Goal: Communication & Community: Answer question/provide support

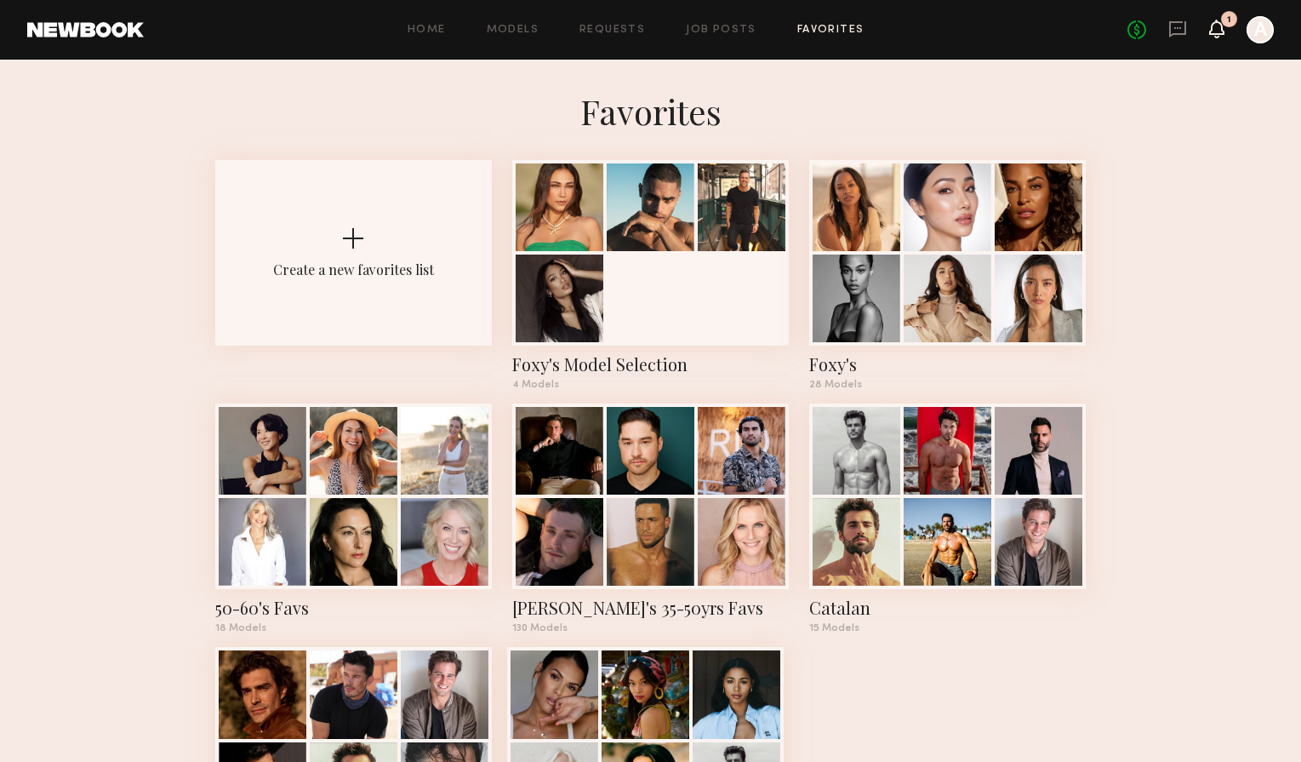
click at [1214, 32] on icon at bounding box center [1217, 28] width 14 height 12
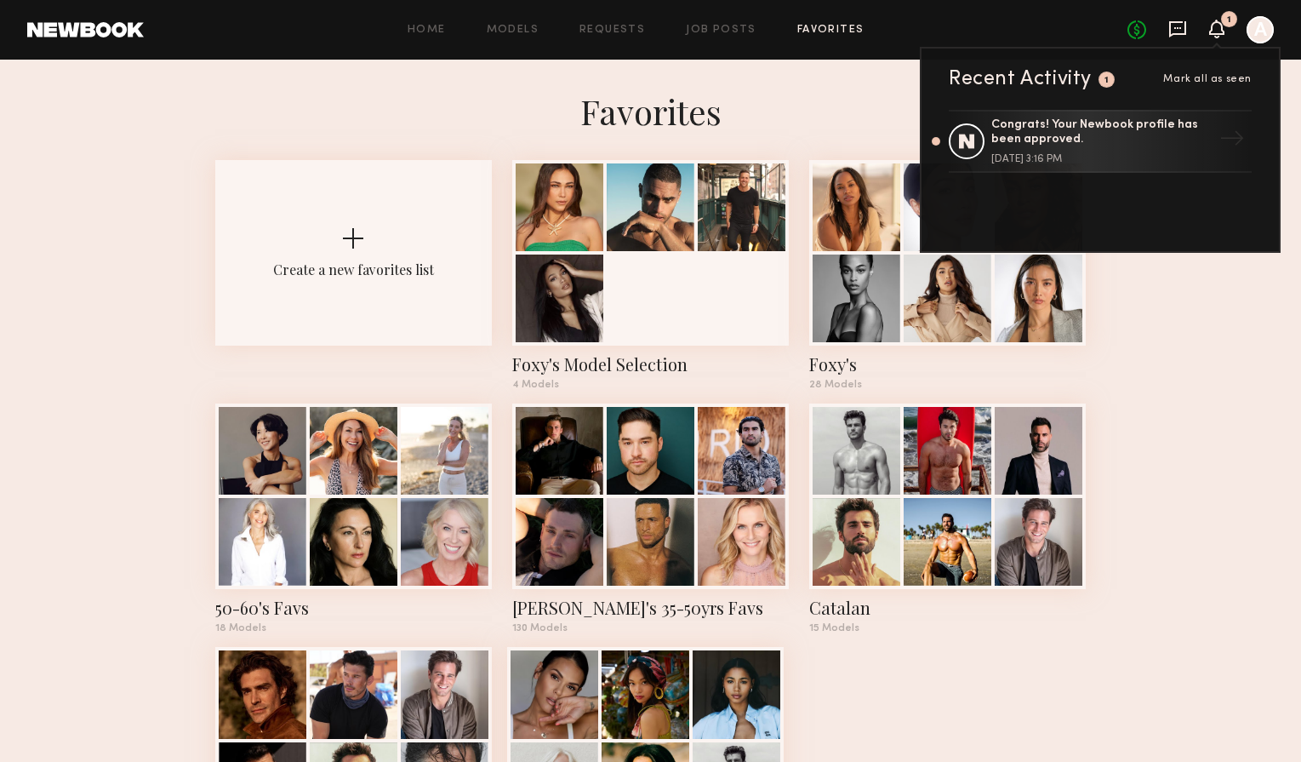
click at [1174, 30] on icon at bounding box center [1178, 29] width 19 height 19
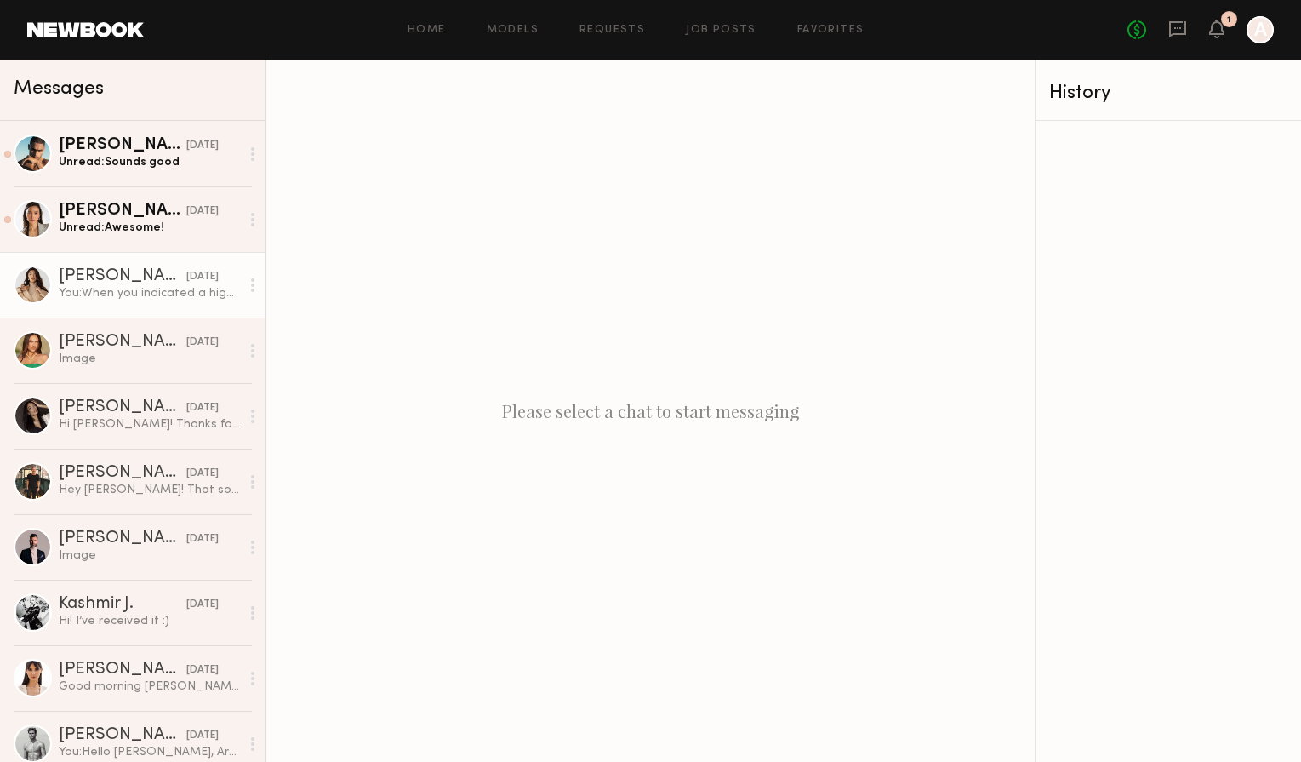
click at [149, 295] on div "You: When you indicated a higher rate than we can pay, we reached out to other …" at bounding box center [149, 293] width 181 height 16
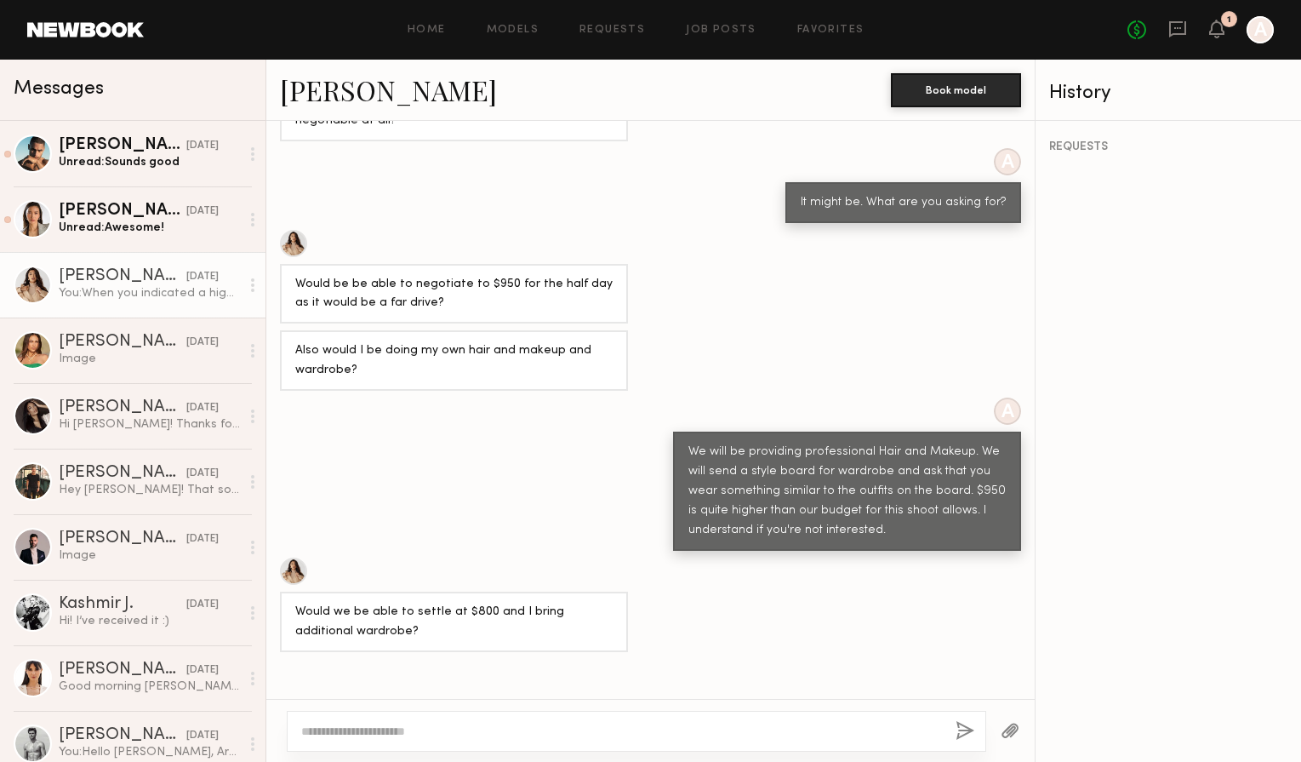
scroll to position [931, 0]
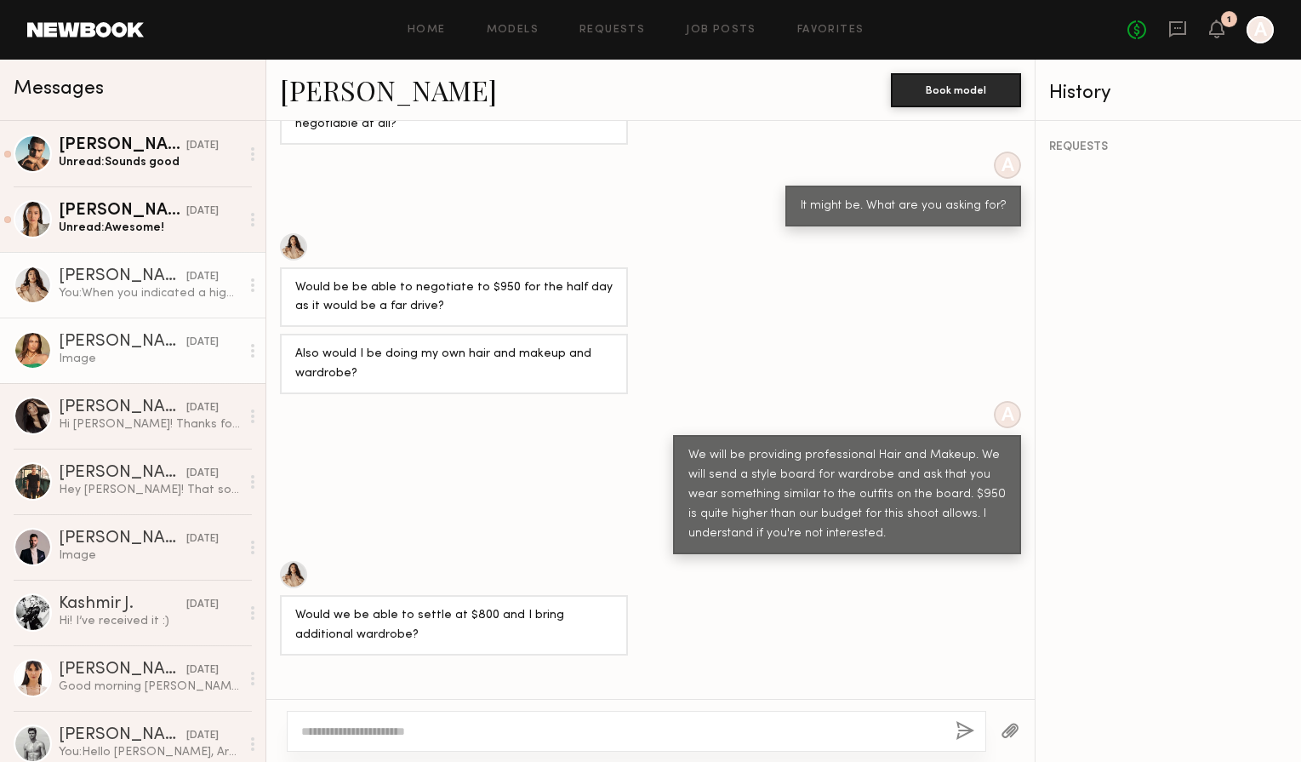
click at [142, 350] on div "[PERSON_NAME]" at bounding box center [123, 342] width 128 height 17
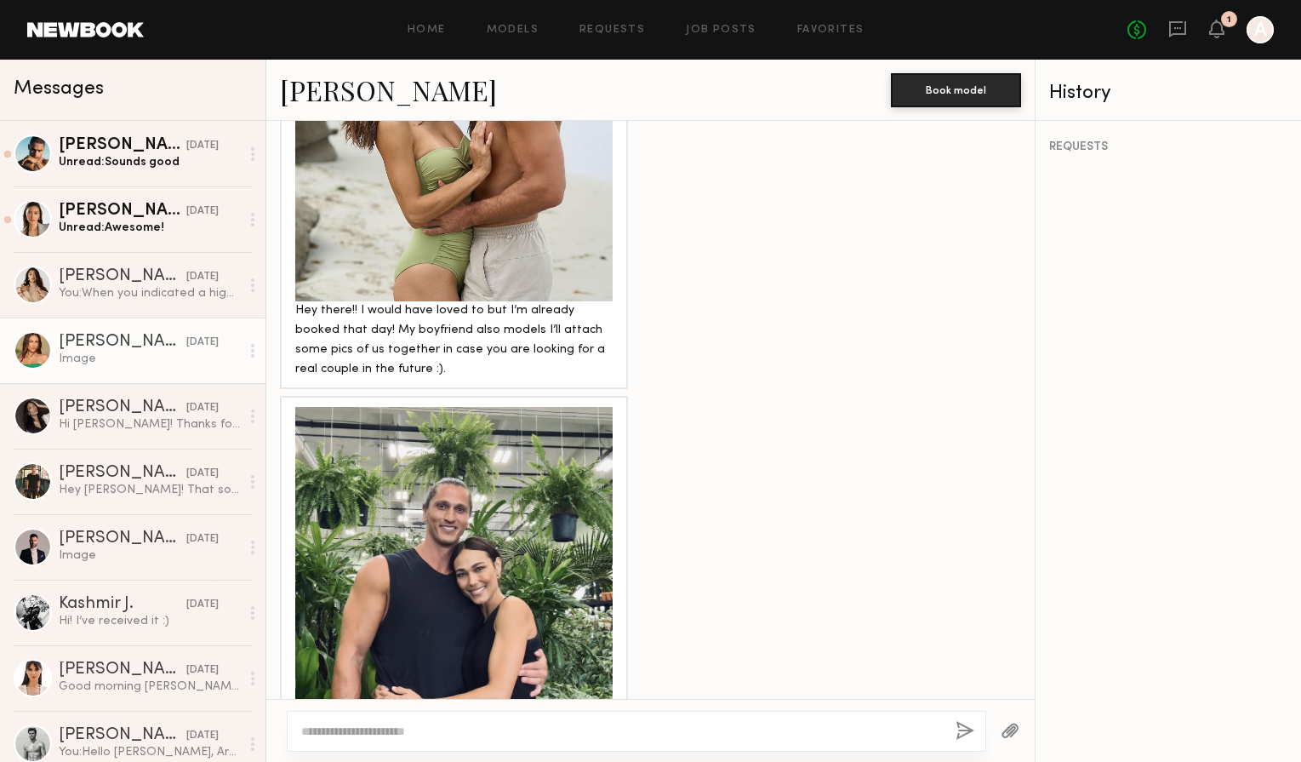
scroll to position [1077, 0]
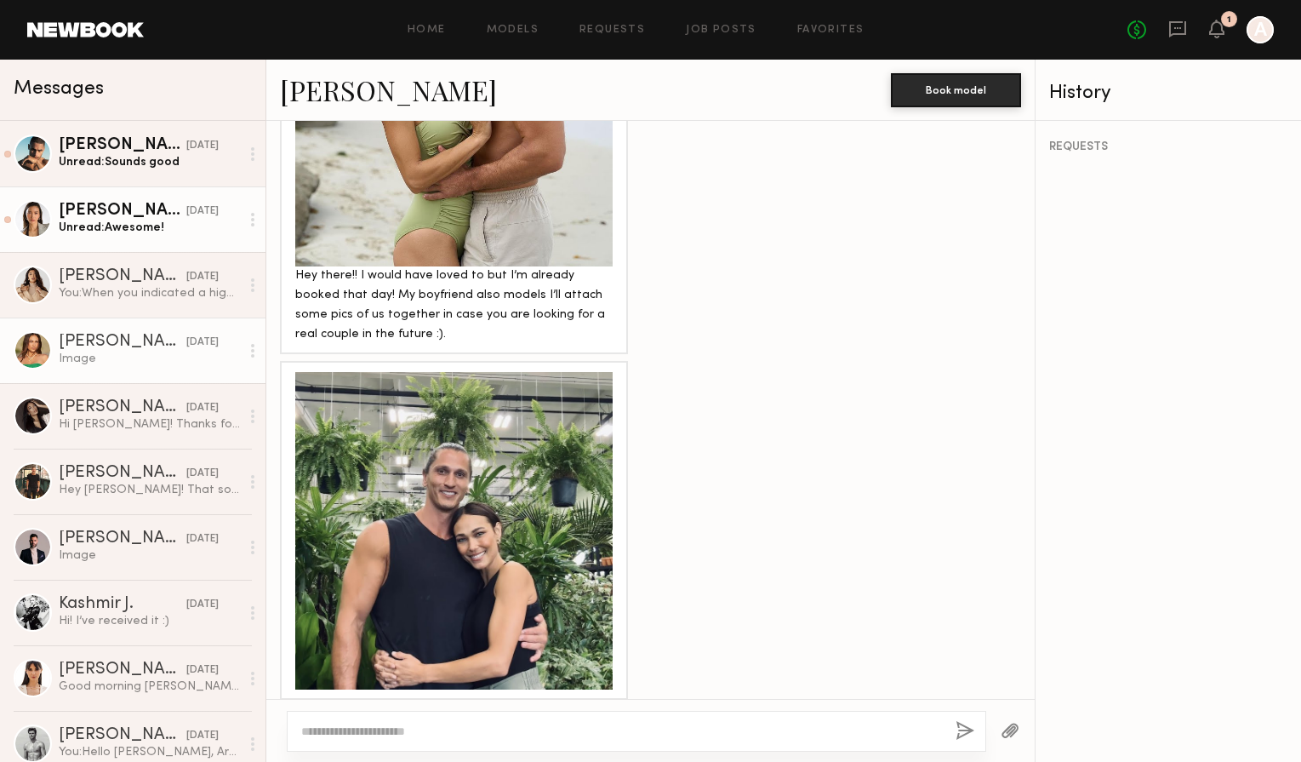
click at [40, 225] on div at bounding box center [33, 219] width 38 height 38
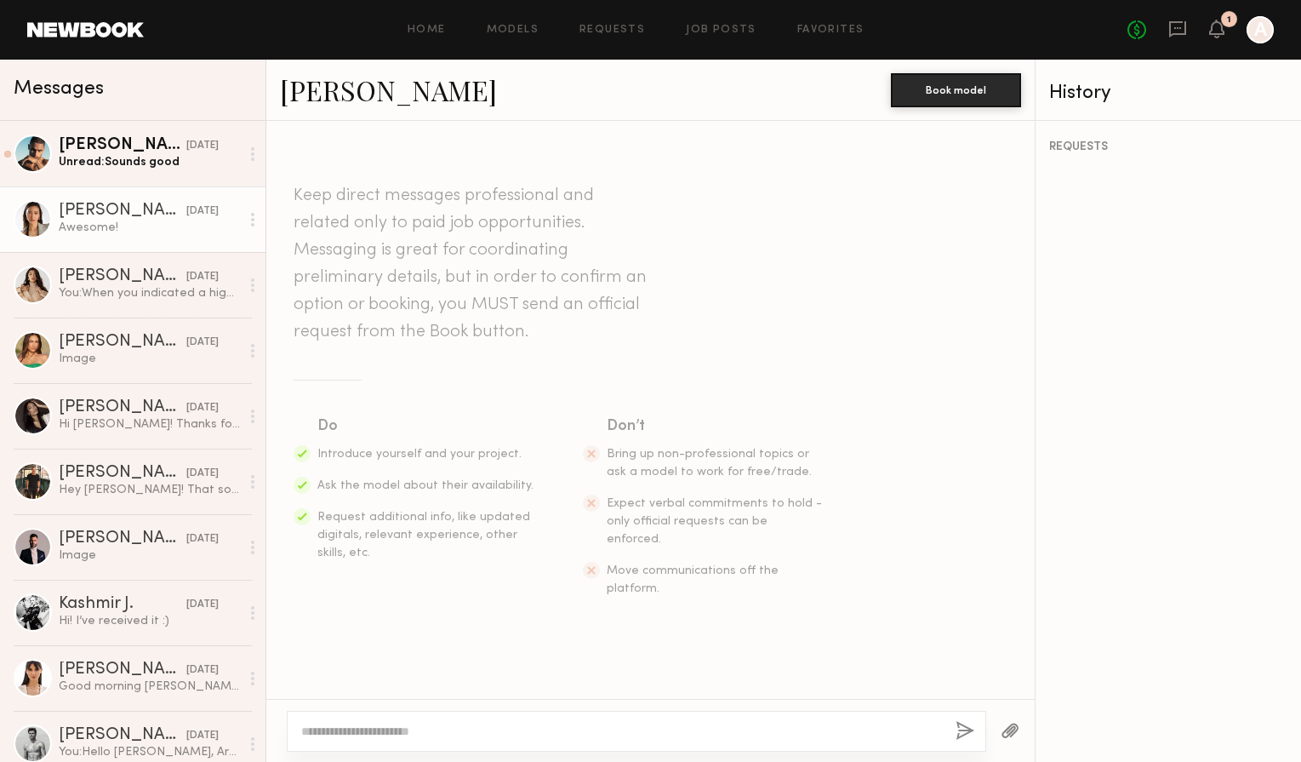
click at [346, 95] on link "[PERSON_NAME]" at bounding box center [388, 89] width 217 height 37
click at [74, 152] on div "[PERSON_NAME]" at bounding box center [123, 145] width 128 height 17
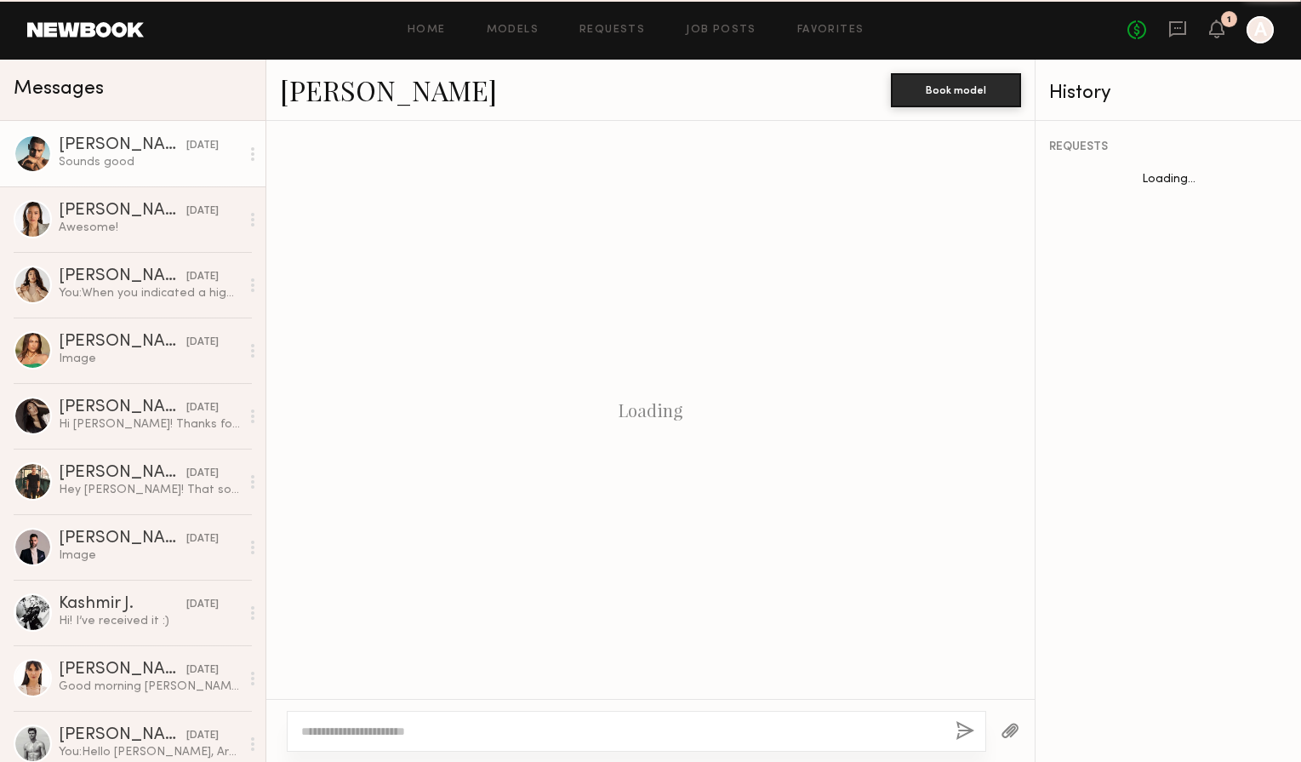
scroll to position [1306, 0]
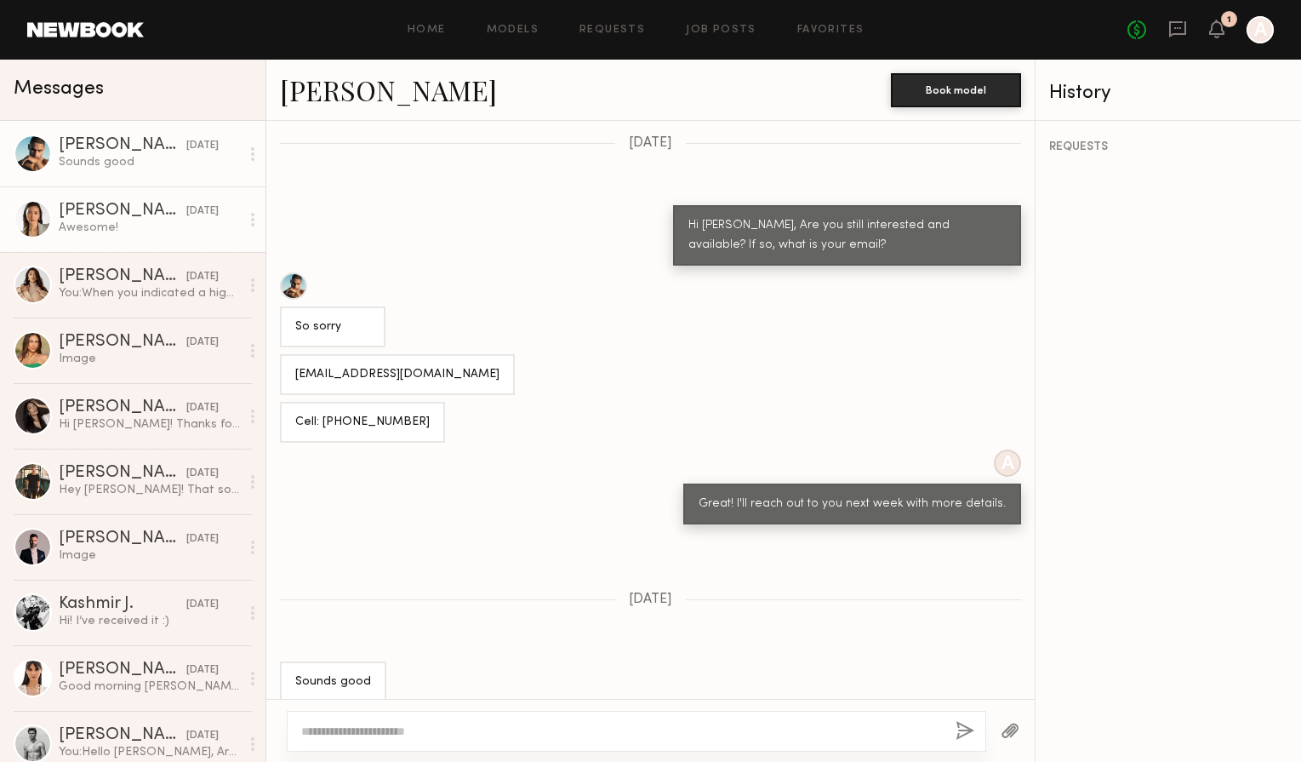
click at [91, 214] on div "[PERSON_NAME]" at bounding box center [123, 211] width 128 height 17
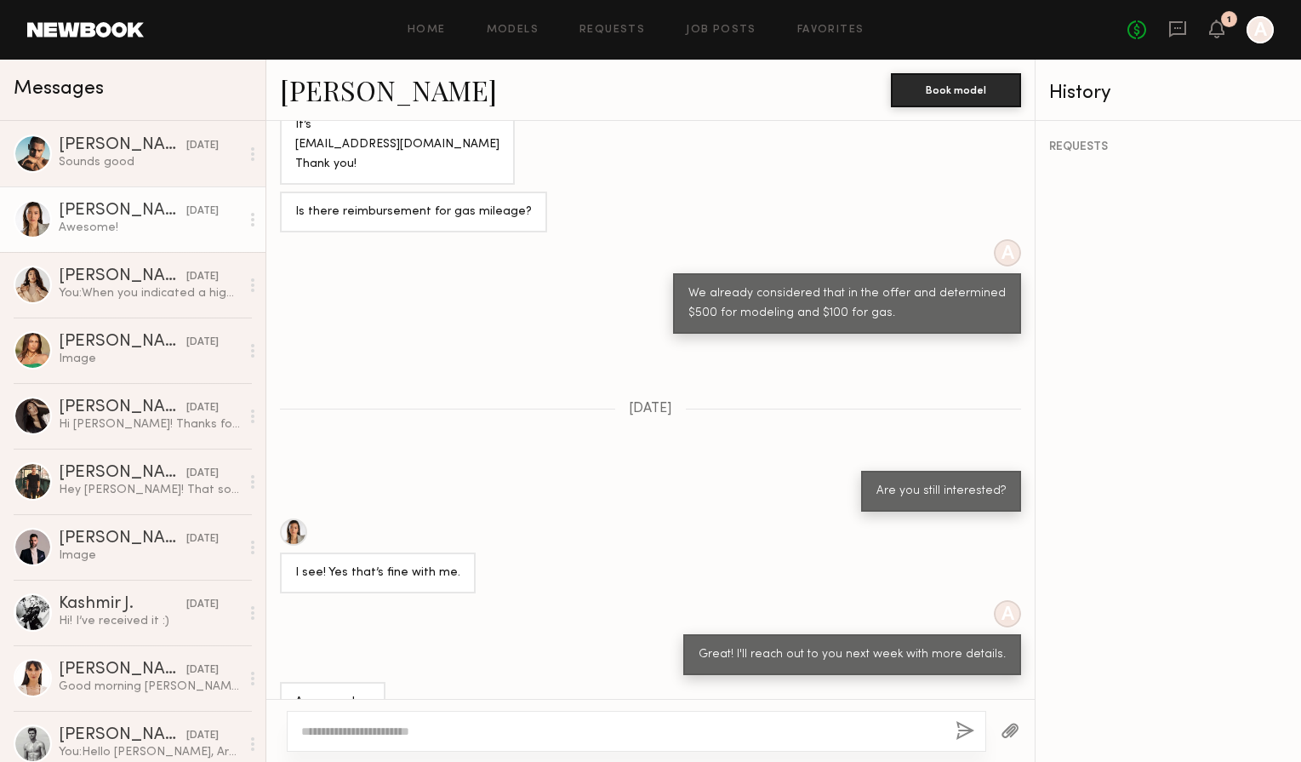
scroll to position [1351, 0]
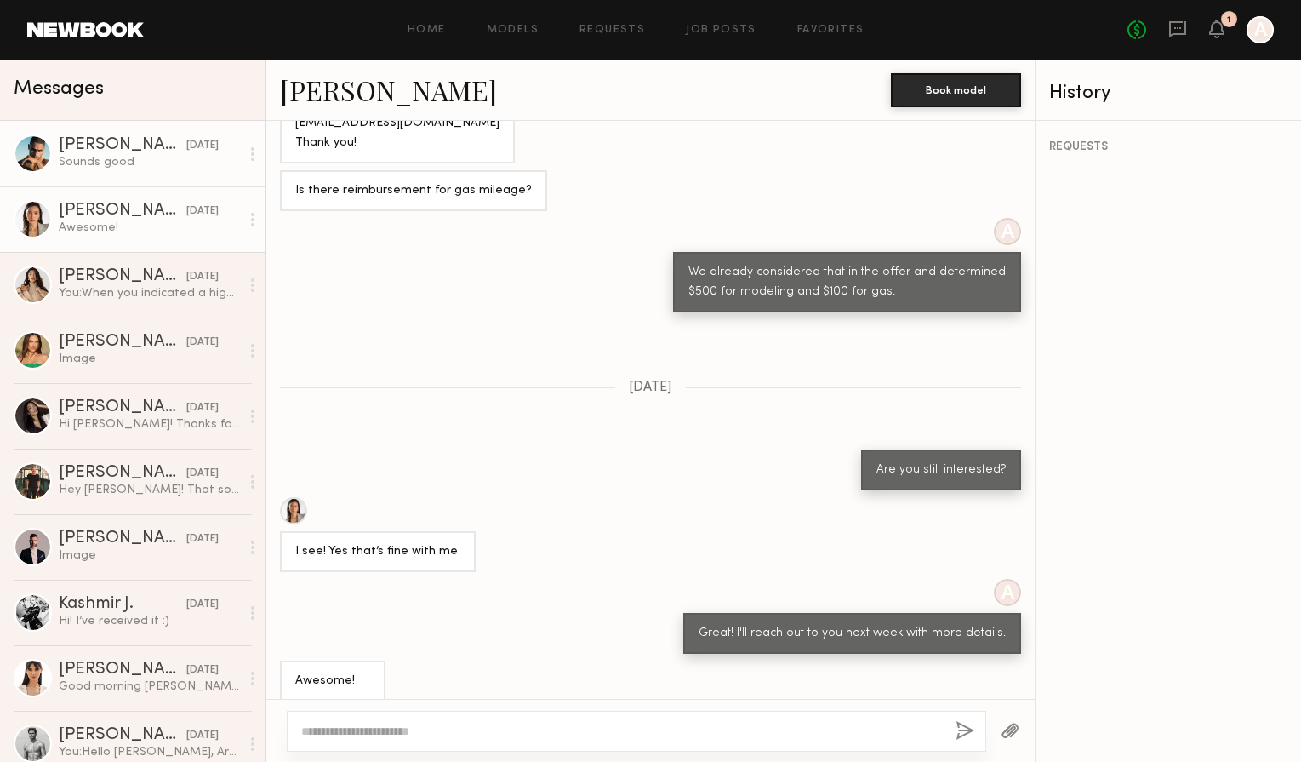
click at [97, 151] on div "[PERSON_NAME]" at bounding box center [123, 145] width 128 height 17
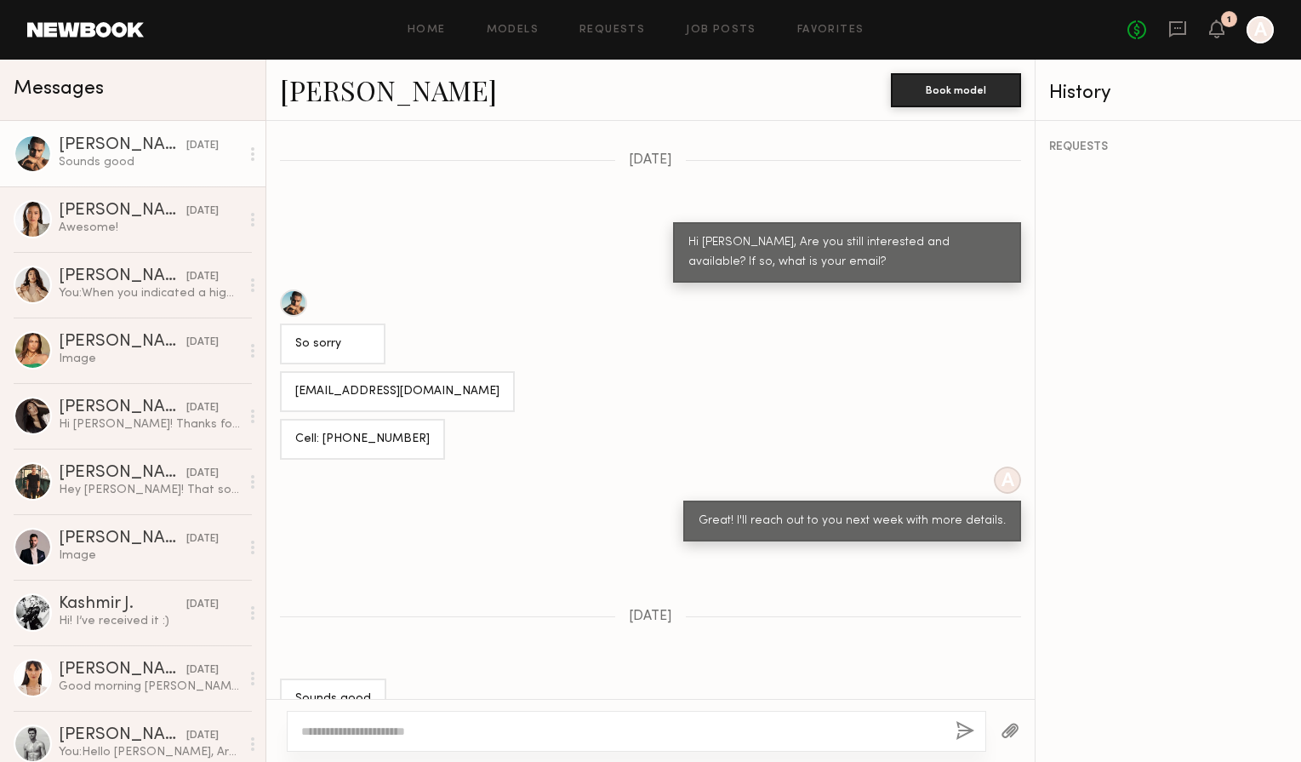
scroll to position [1306, 0]
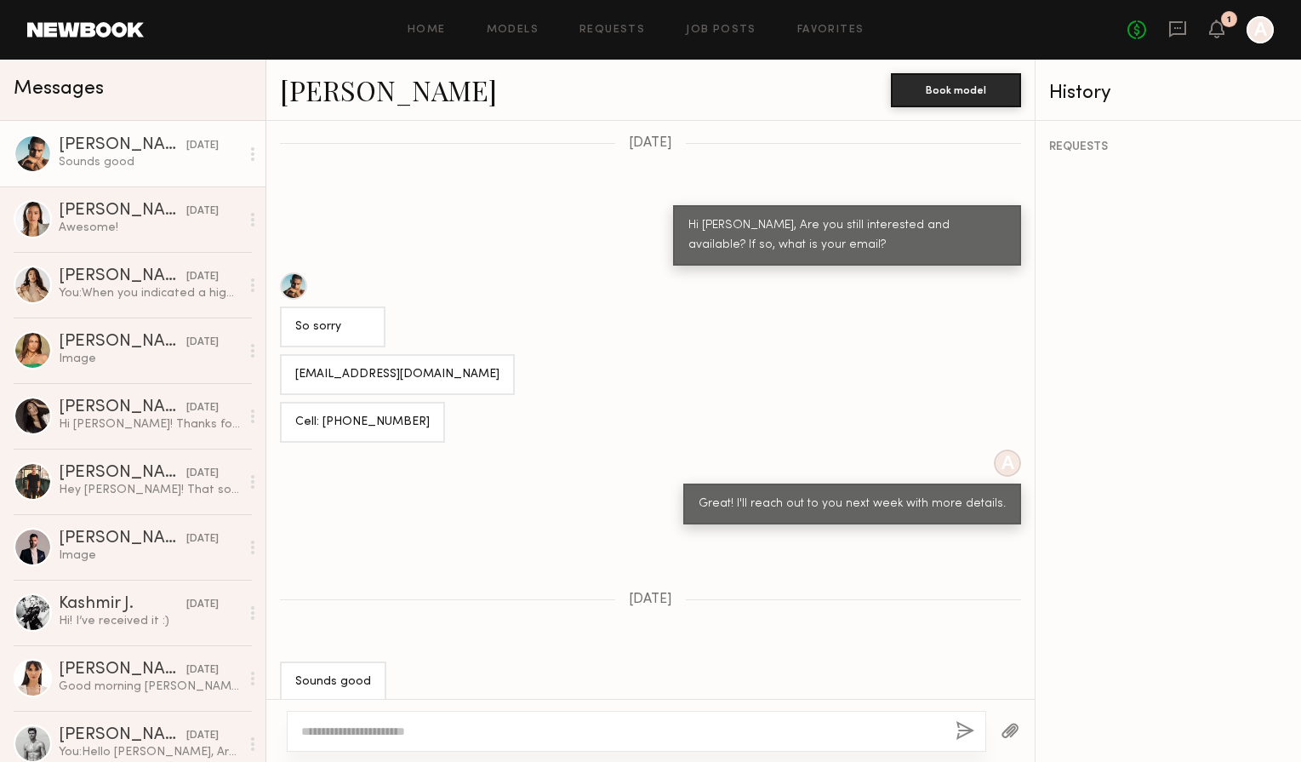
click at [298, 273] on div at bounding box center [293, 285] width 27 height 27
click at [89, 235] on div "Awesome!" at bounding box center [149, 228] width 181 height 16
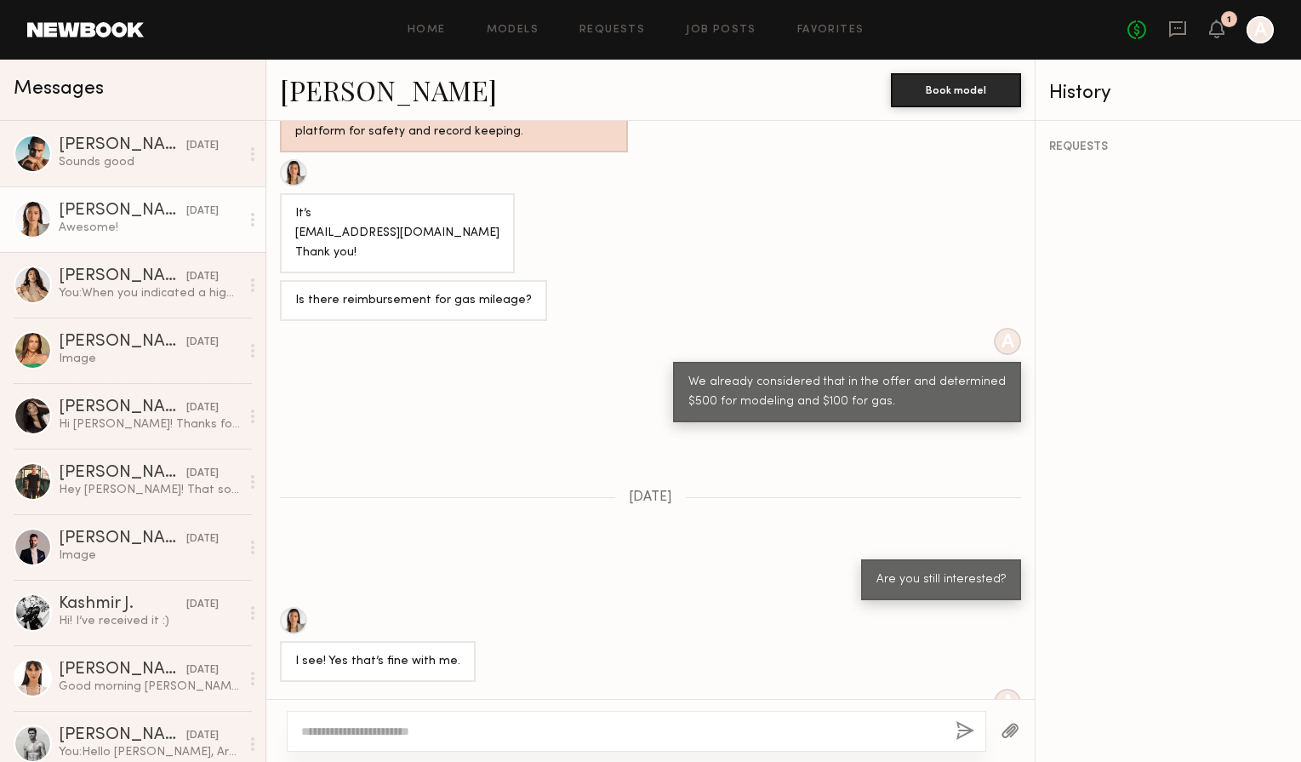
scroll to position [1351, 0]
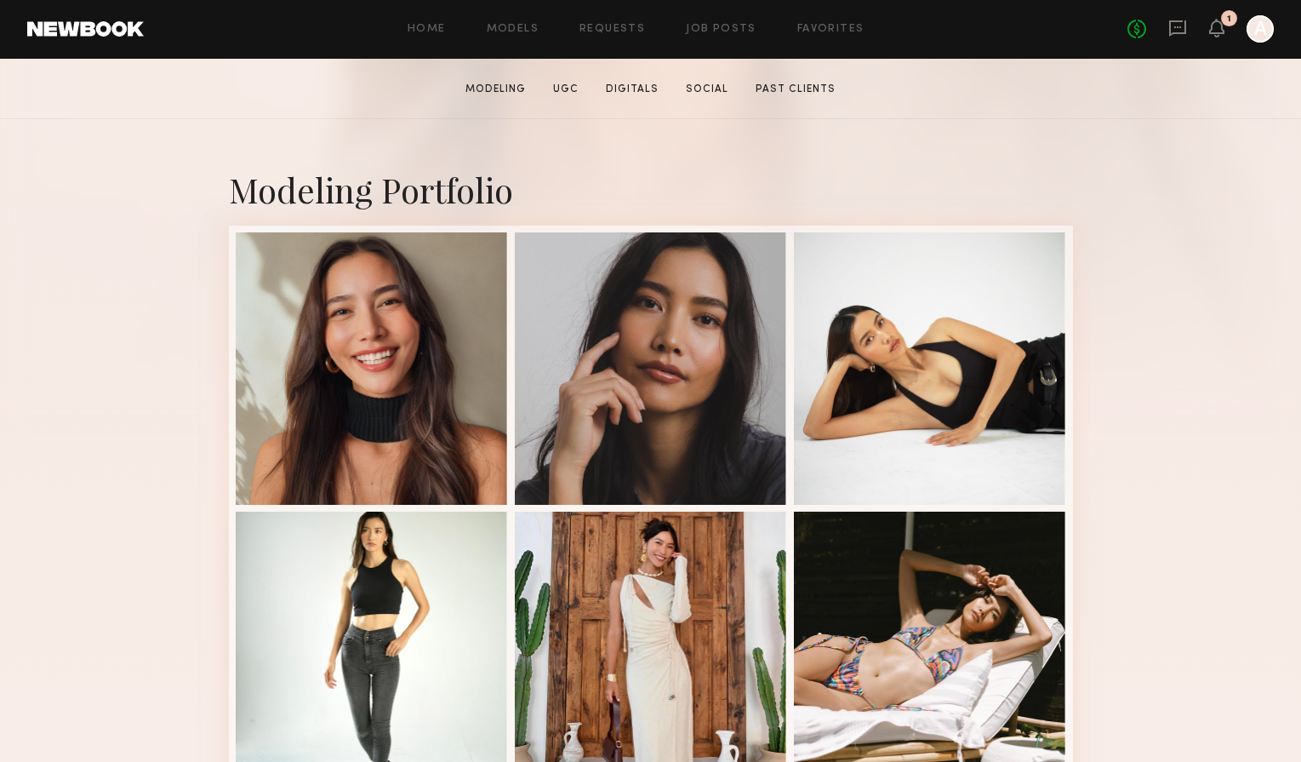
scroll to position [290, 0]
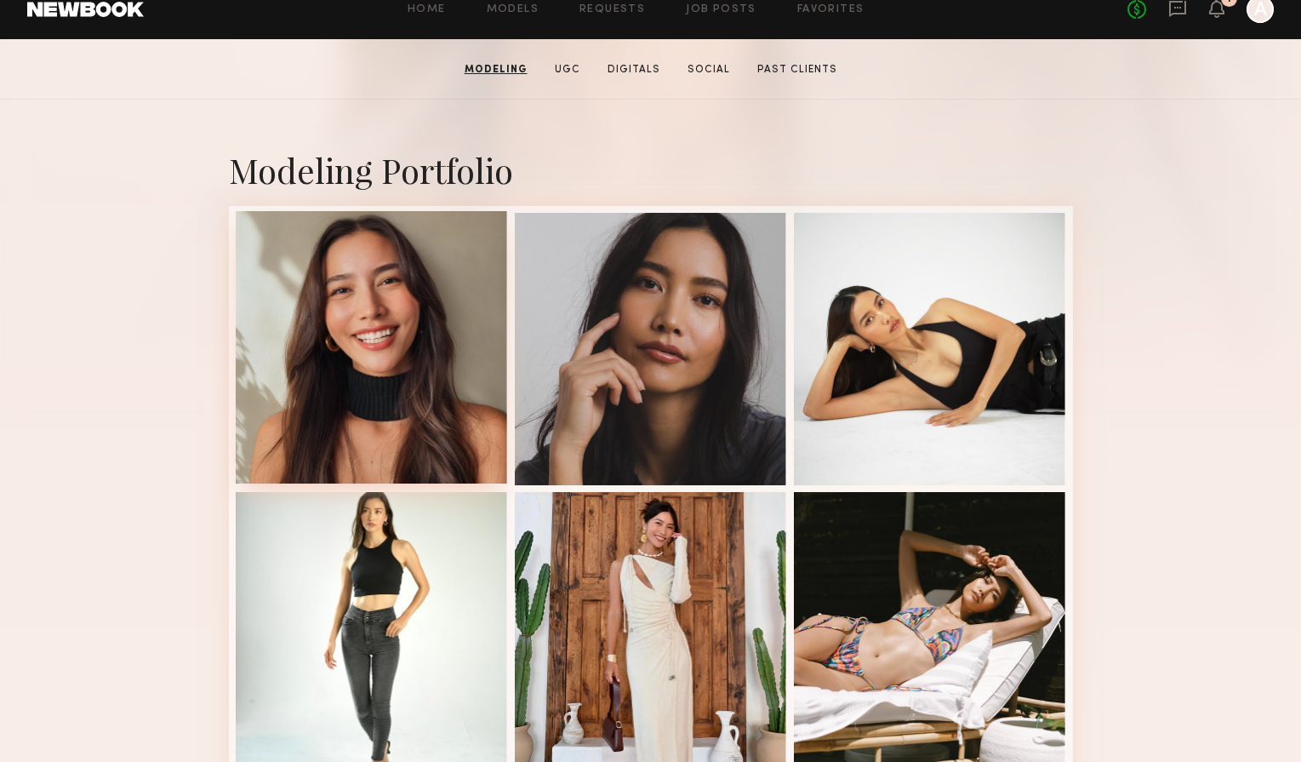
click at [413, 387] on div at bounding box center [372, 347] width 272 height 272
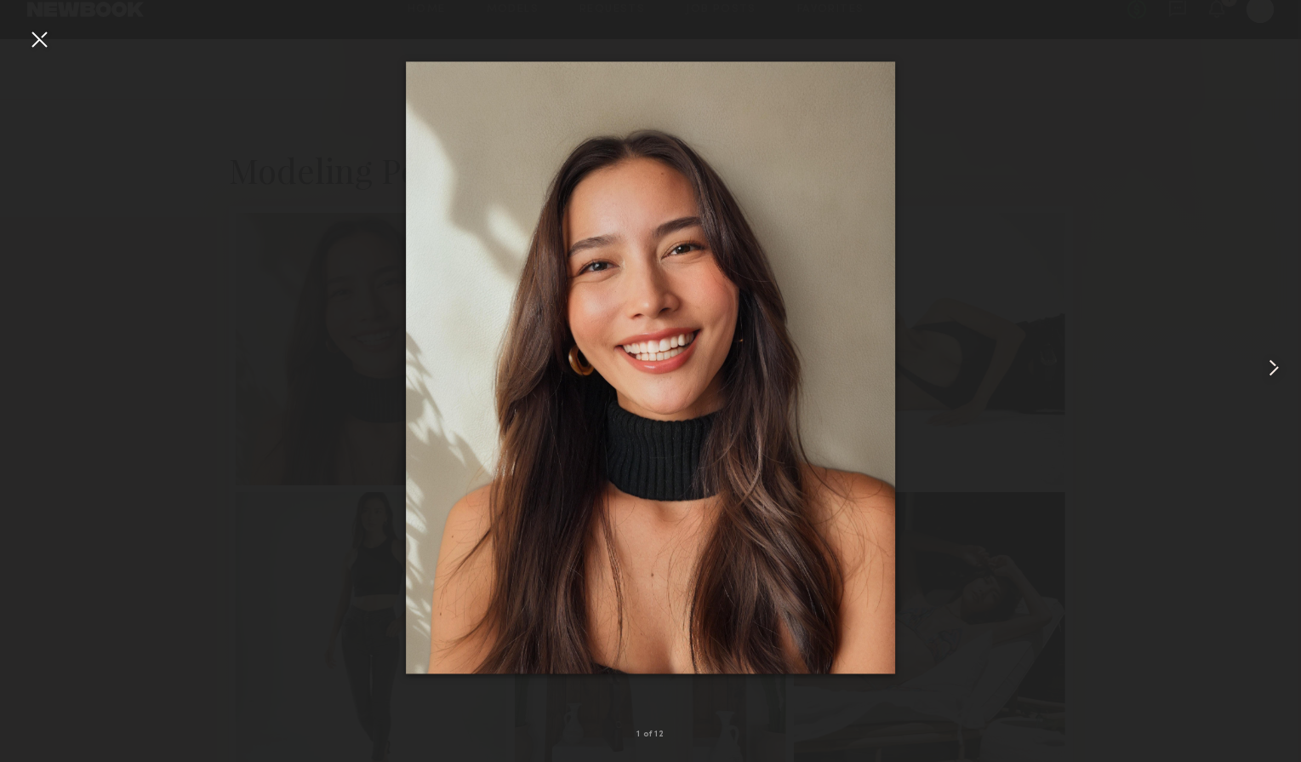
click at [1274, 365] on common-icon at bounding box center [1273, 367] width 27 height 27
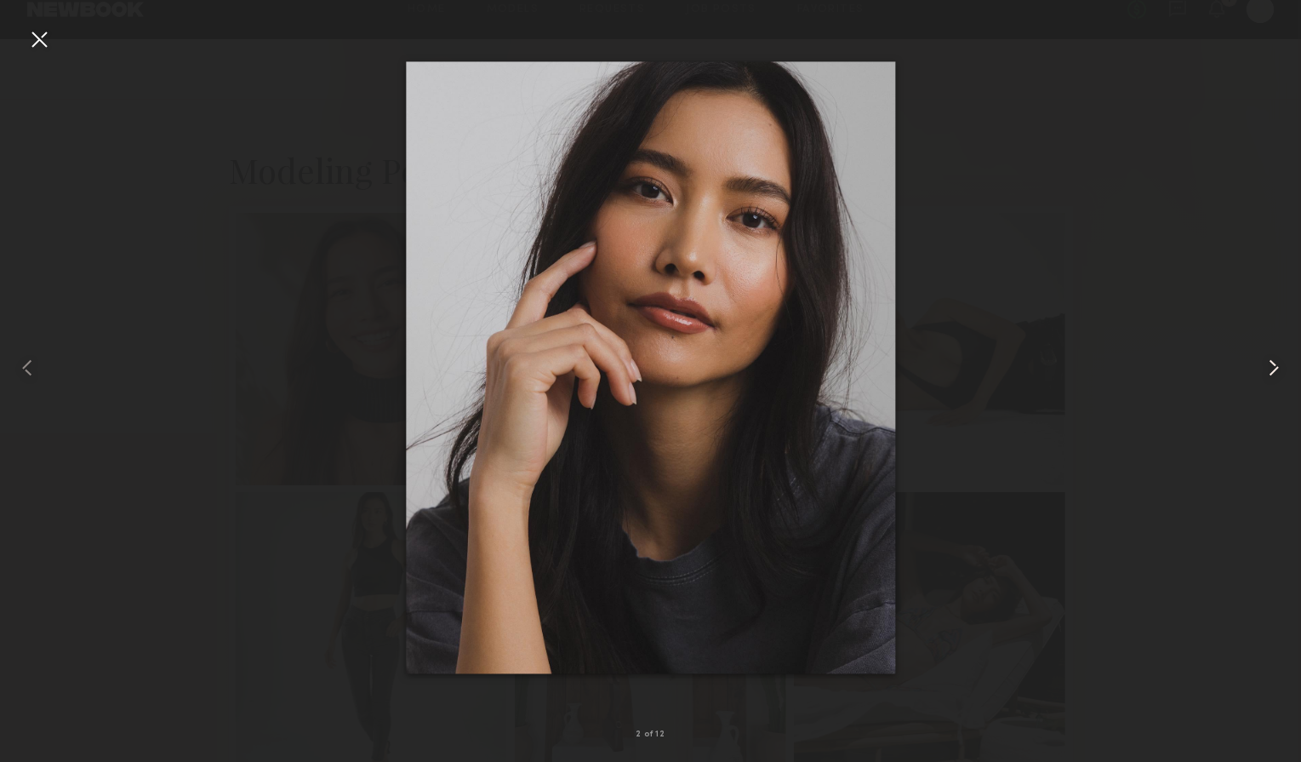
click at [1274, 365] on common-icon at bounding box center [1273, 367] width 27 height 27
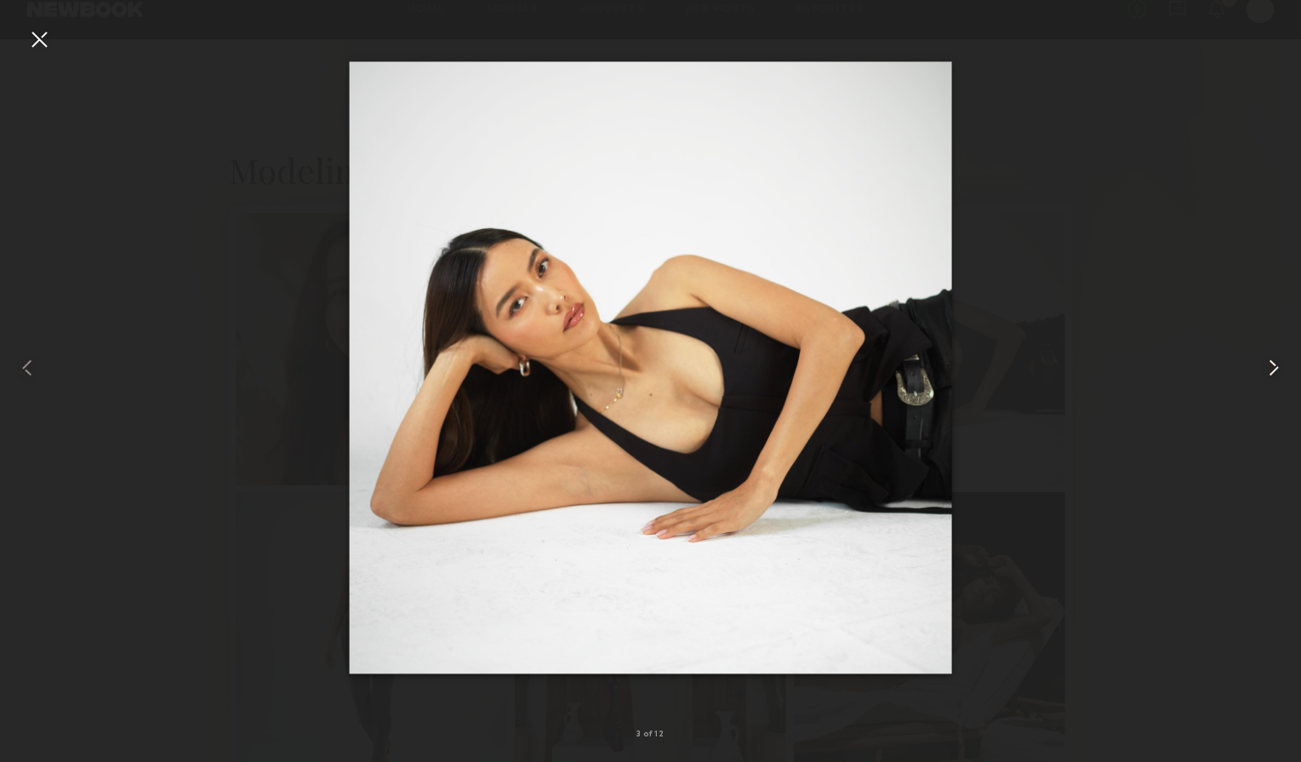
click at [1274, 365] on common-icon at bounding box center [1273, 367] width 27 height 27
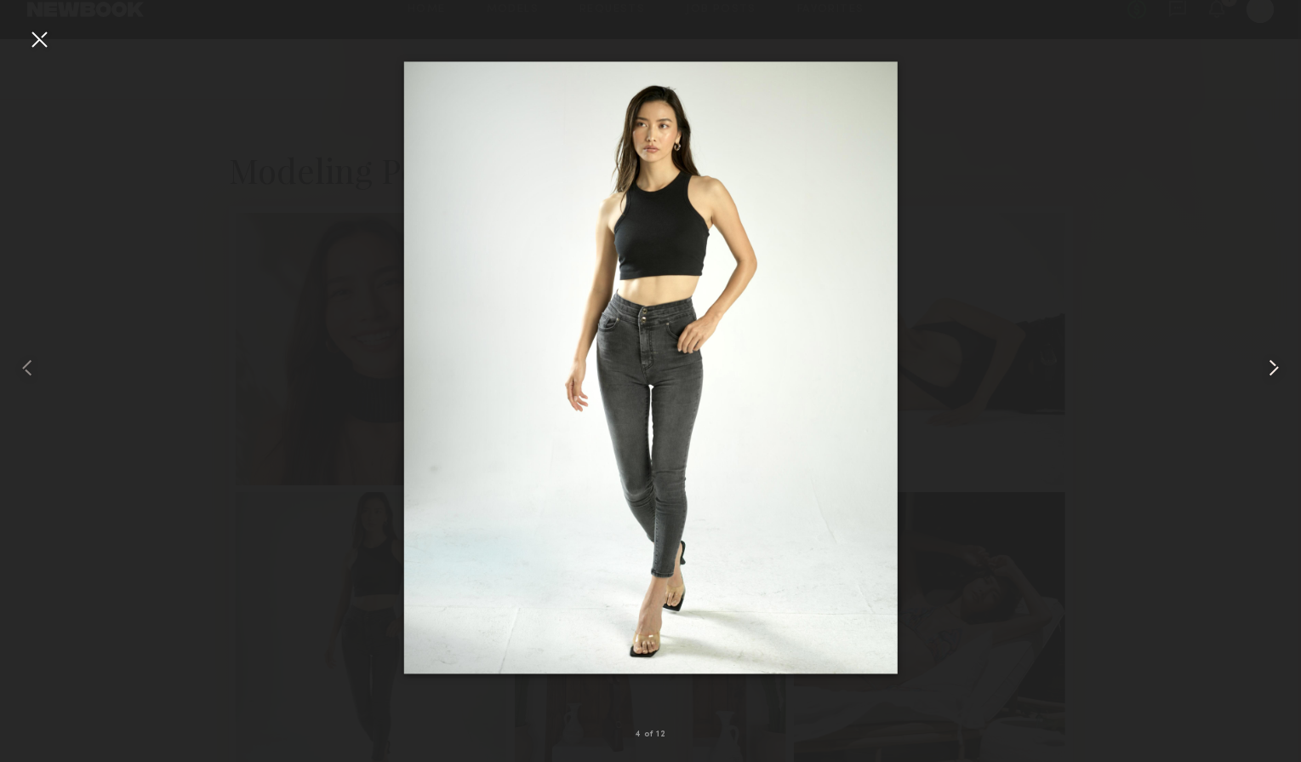
click at [1271, 369] on common-icon at bounding box center [1273, 367] width 27 height 27
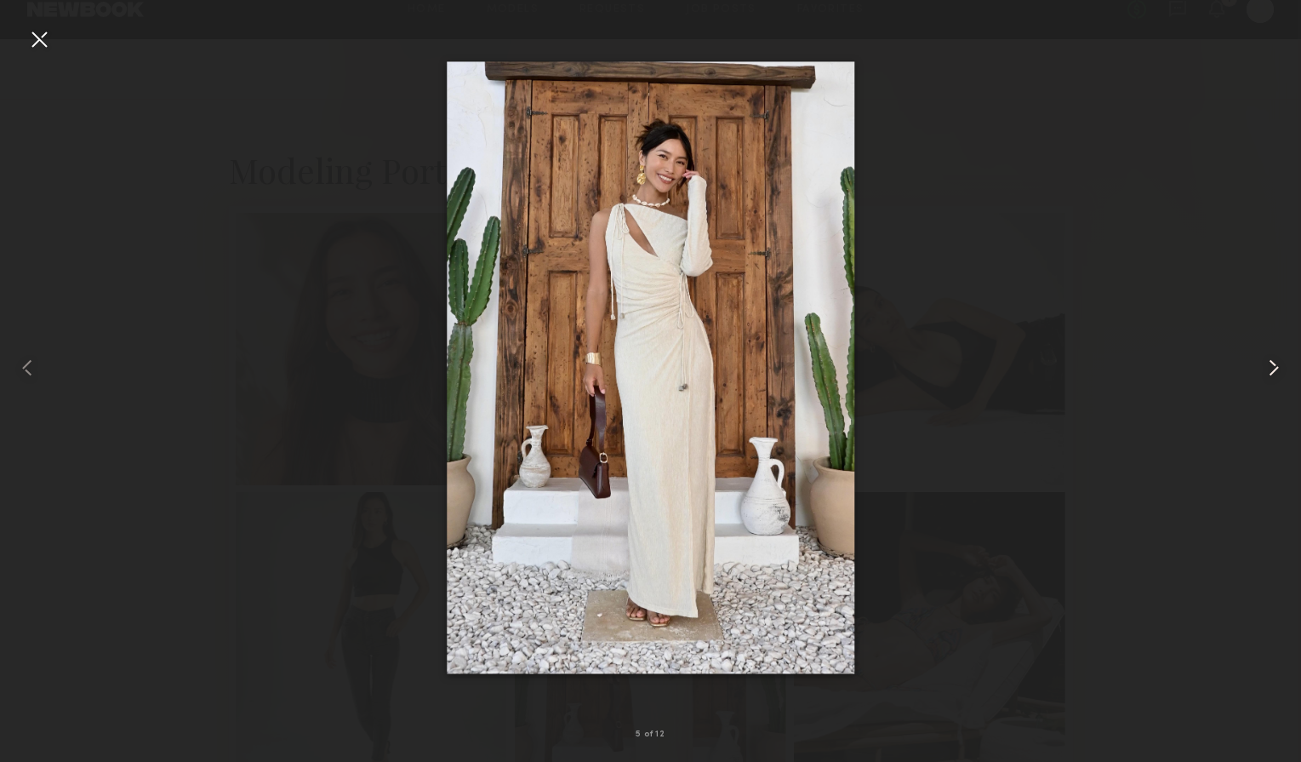
click at [1271, 369] on common-icon at bounding box center [1273, 367] width 27 height 27
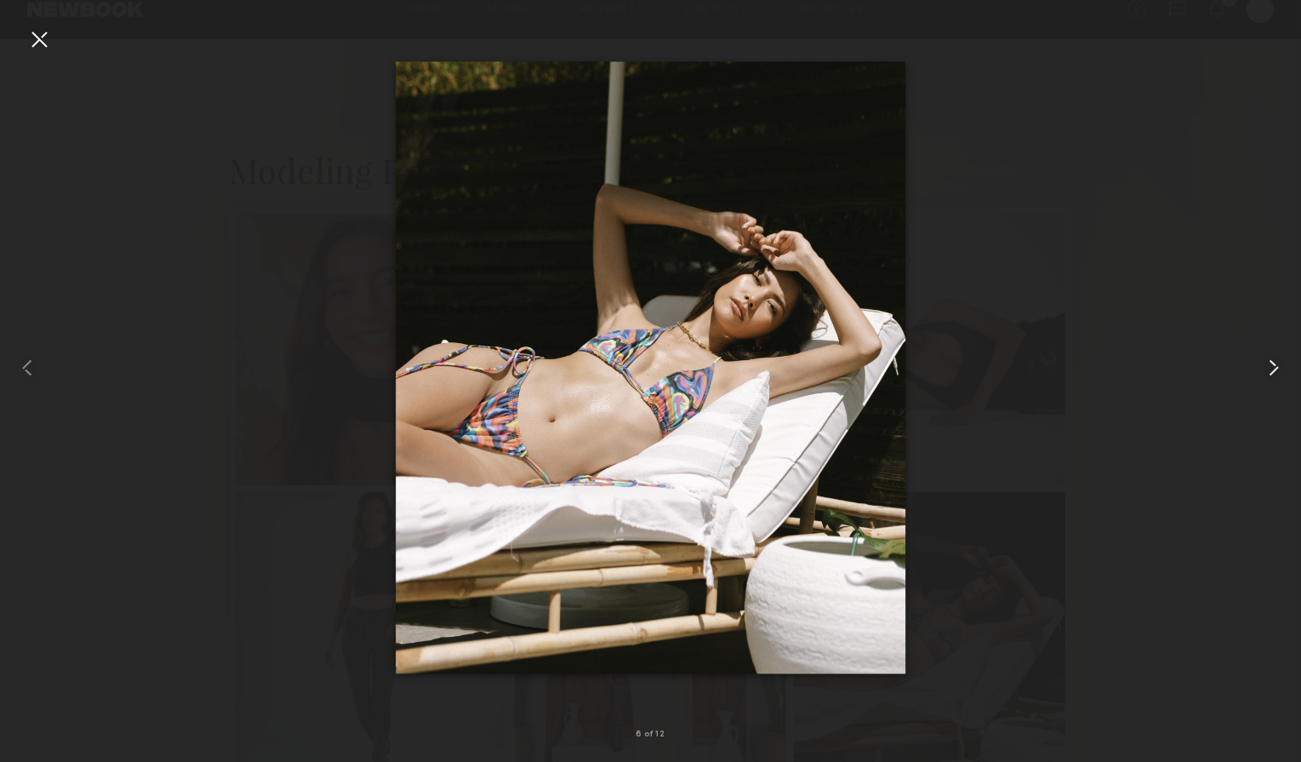
click at [1271, 369] on common-icon at bounding box center [1273, 367] width 27 height 27
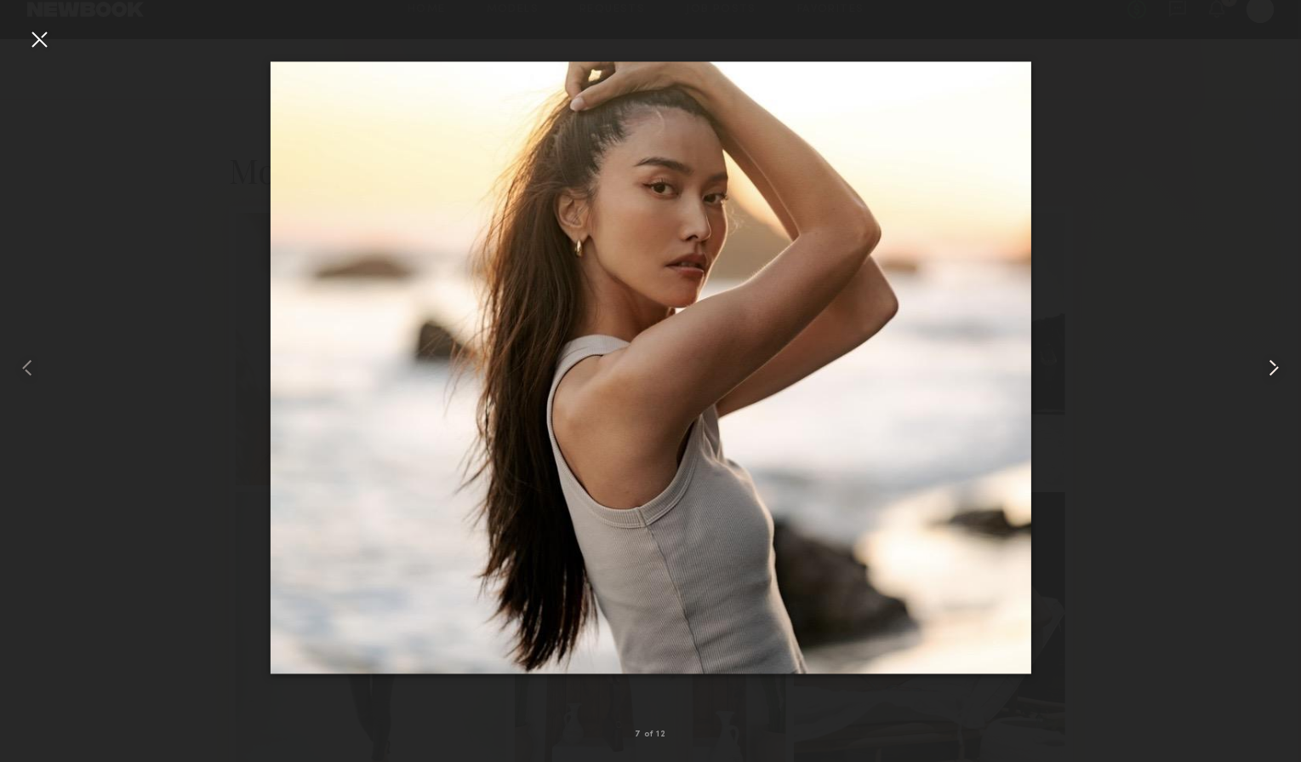
click at [1266, 364] on common-icon at bounding box center [1273, 367] width 27 height 27
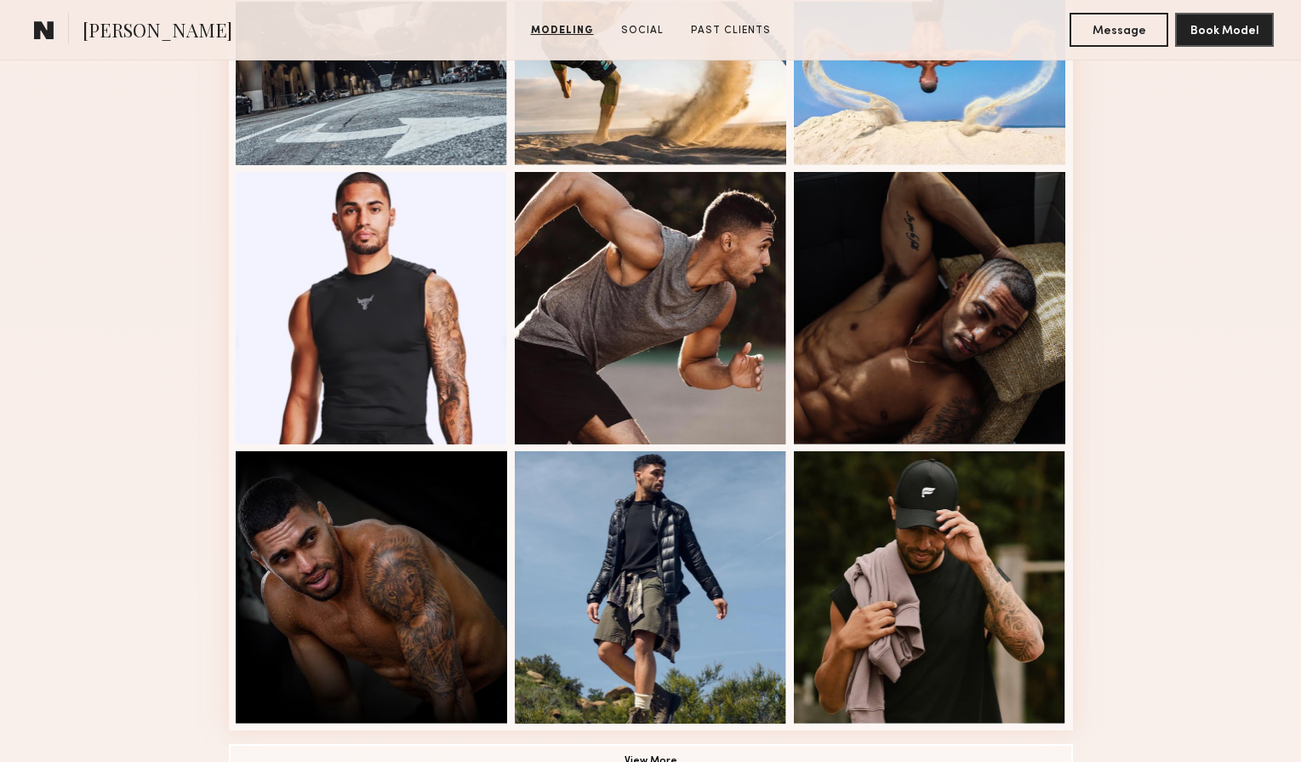
scroll to position [888, 0]
